Goal: Task Accomplishment & Management: Manage account settings

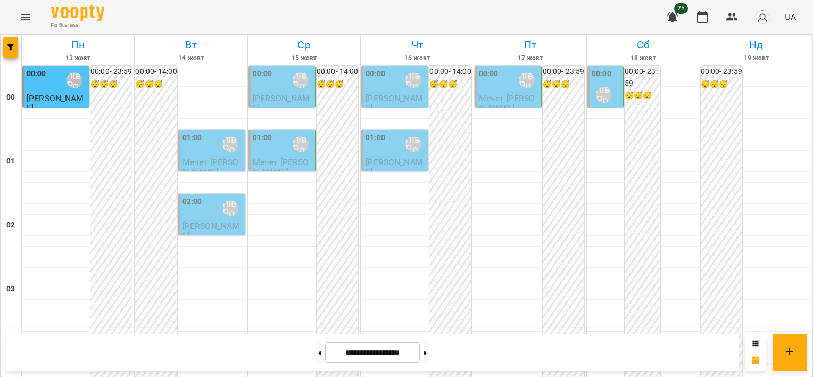
click at [208, 148] on div "01:00 [PERSON_NAME]" at bounding box center [212, 144] width 60 height 24
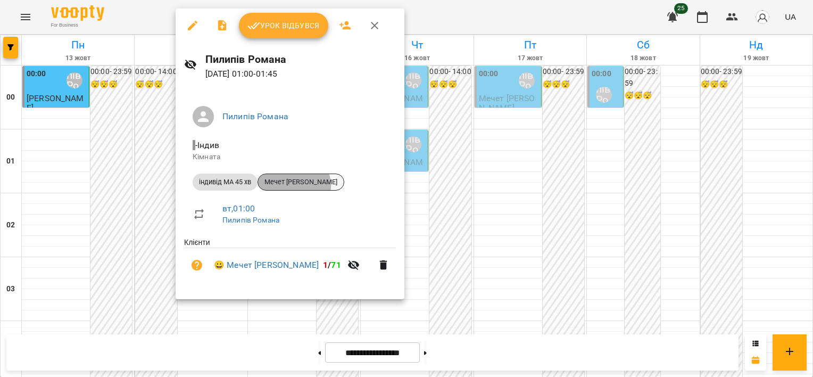
click at [294, 185] on span "Мечет [PERSON_NAME]" at bounding box center [301, 182] width 86 height 10
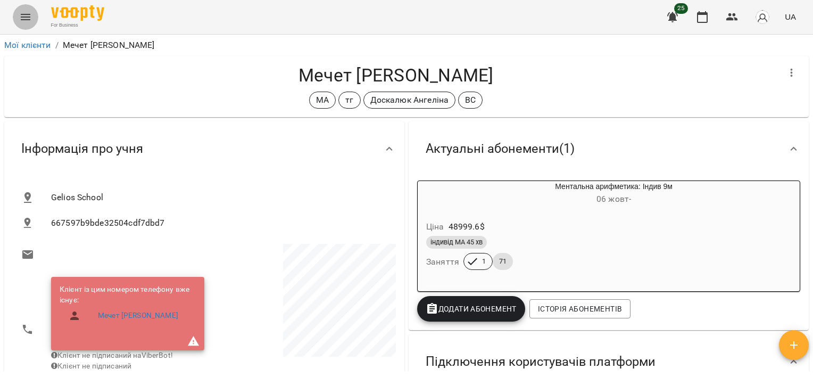
click at [22, 14] on icon "Menu" at bounding box center [26, 17] width 10 height 6
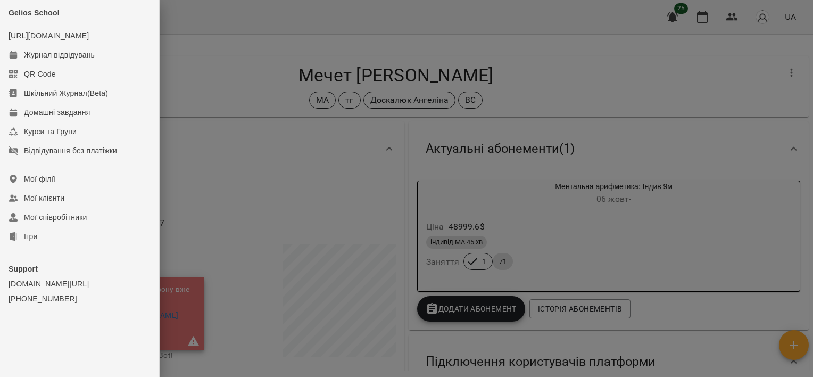
click at [255, 54] on div at bounding box center [406, 188] width 813 height 377
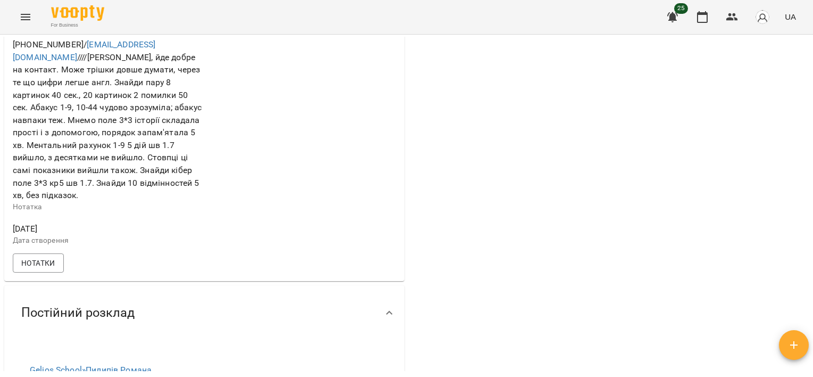
scroll to position [425, 0]
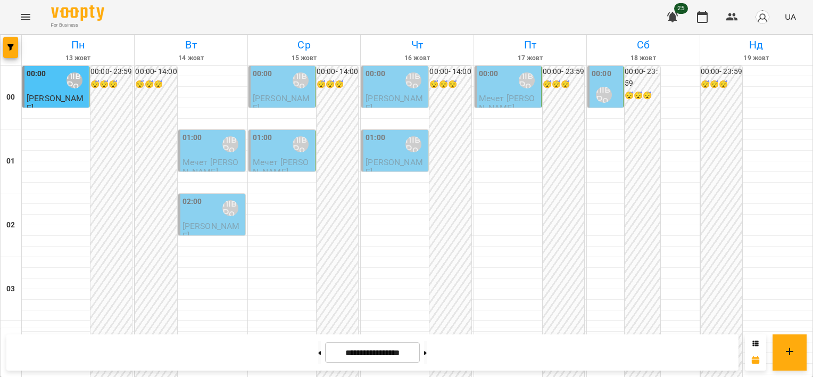
click at [215, 149] on div "01:00 [PERSON_NAME]" at bounding box center [212, 144] width 60 height 24
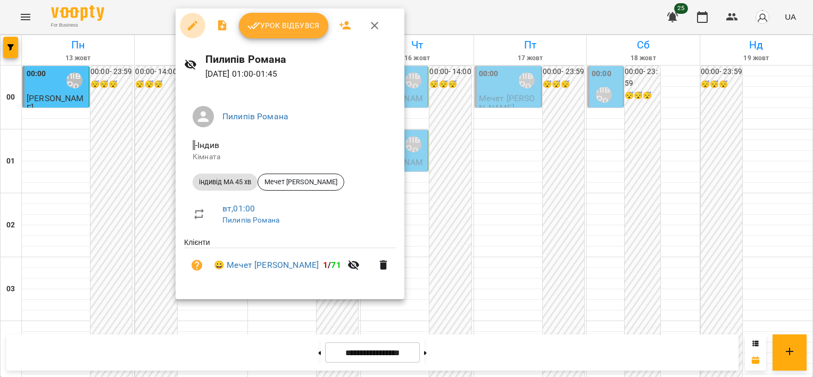
click at [196, 23] on icon "button" at bounding box center [192, 25] width 13 height 13
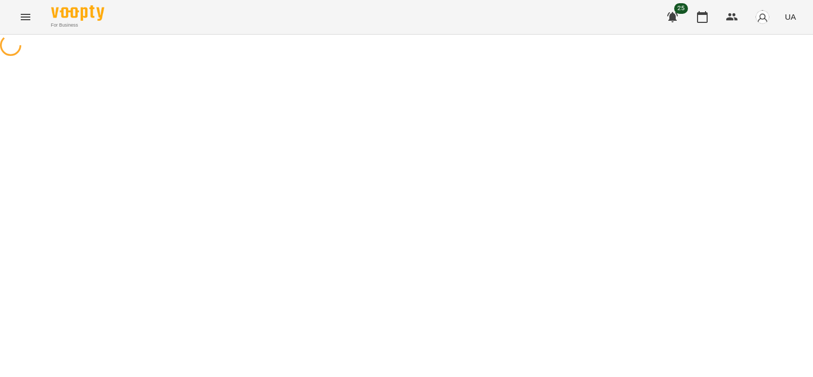
select select "**********"
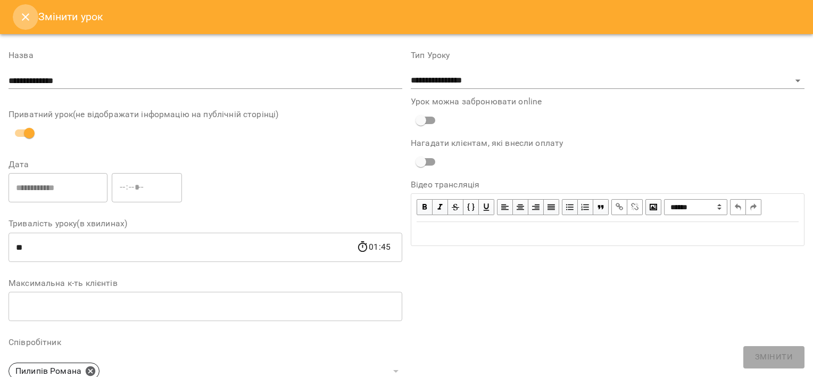
click at [36, 18] on button "Close" at bounding box center [26, 17] width 26 height 26
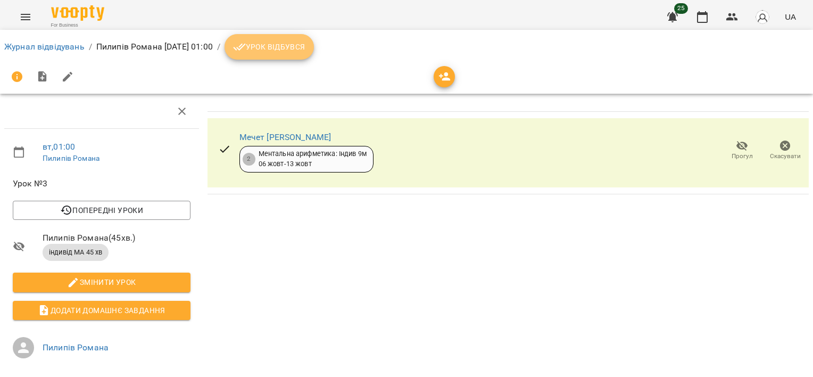
click at [314, 55] on button "Урок відбувся" at bounding box center [268, 47] width 89 height 26
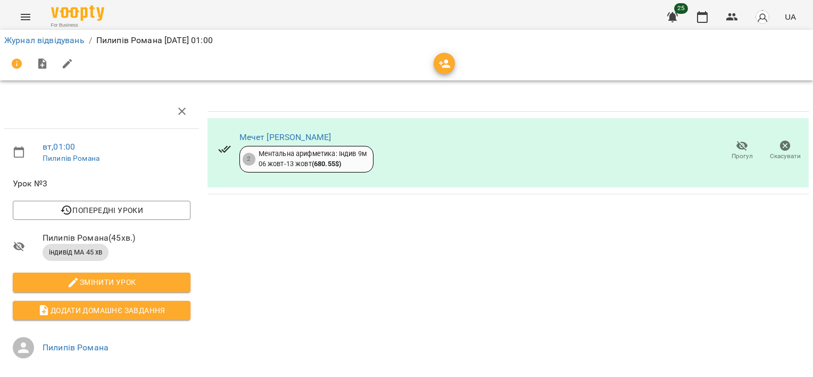
click at [784, 151] on span "Скасувати" at bounding box center [785, 149] width 30 height 21
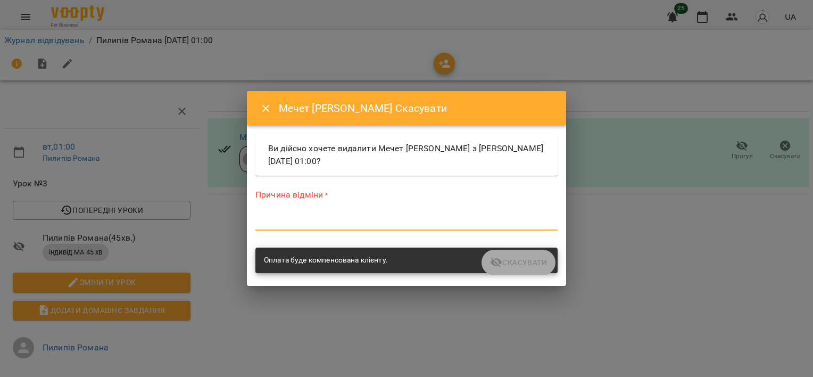
click at [299, 223] on textarea at bounding box center [406, 221] width 302 height 10
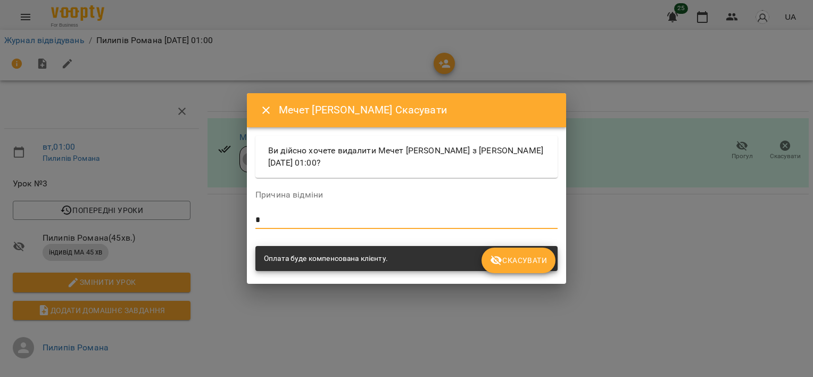
click at [535, 256] on span "Скасувати" at bounding box center [518, 260] width 57 height 13
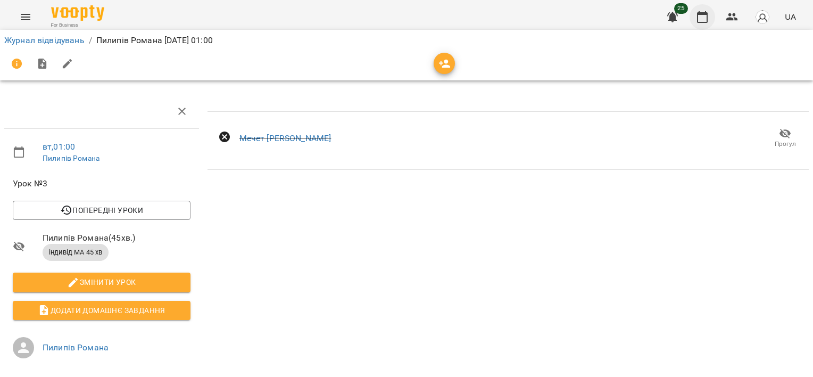
click at [702, 12] on icon "button" at bounding box center [702, 17] width 13 height 13
